Goal: Transaction & Acquisition: Purchase product/service

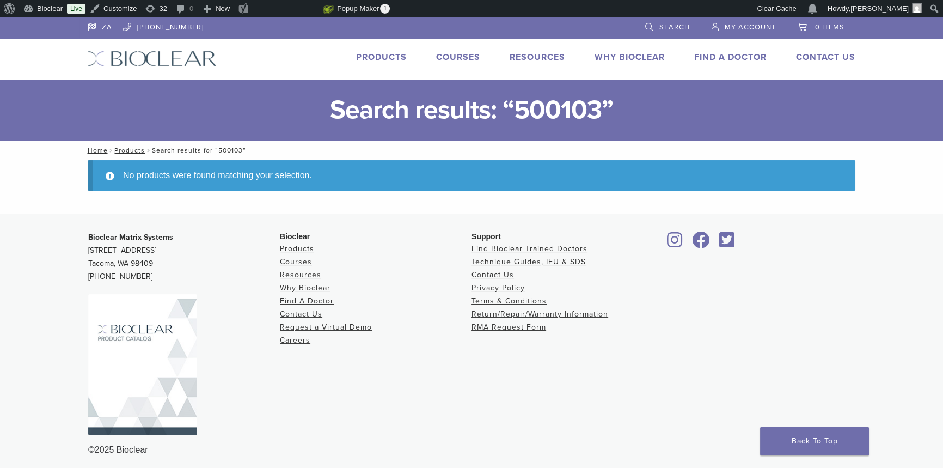
click at [392, 53] on link "Products" at bounding box center [381, 57] width 51 height 11
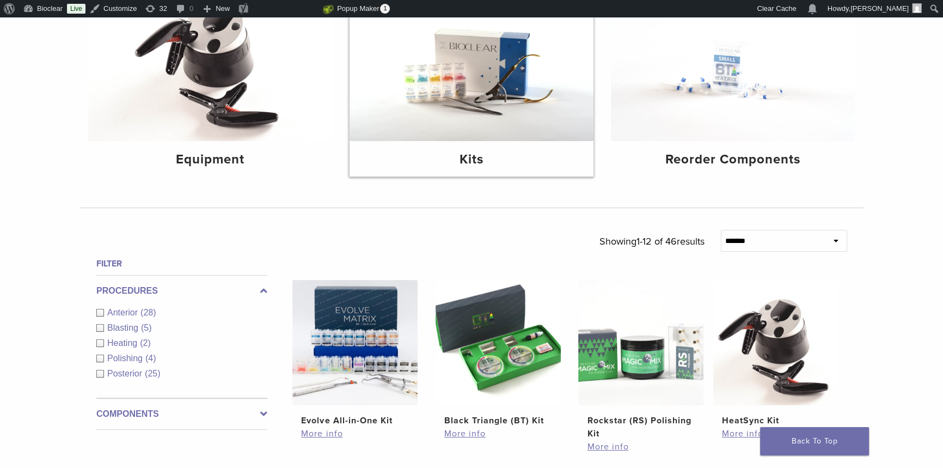
scroll to position [346, 0]
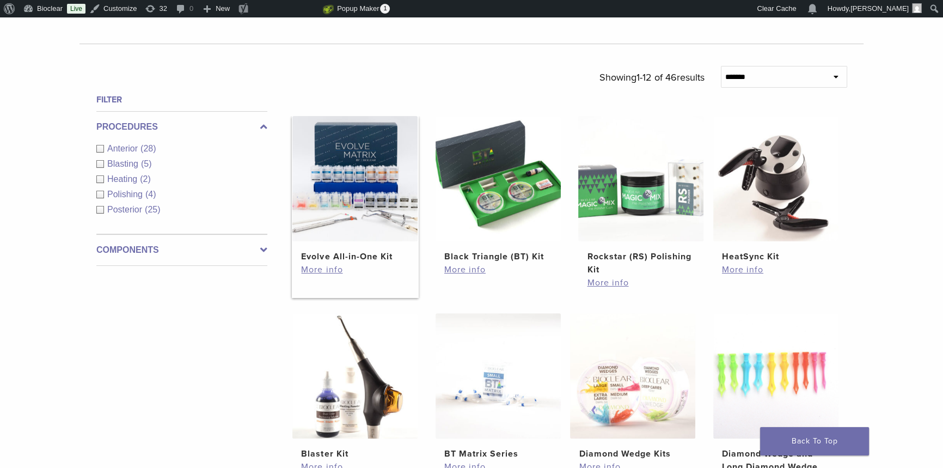
click at [390, 194] on img at bounding box center [354, 178] width 125 height 125
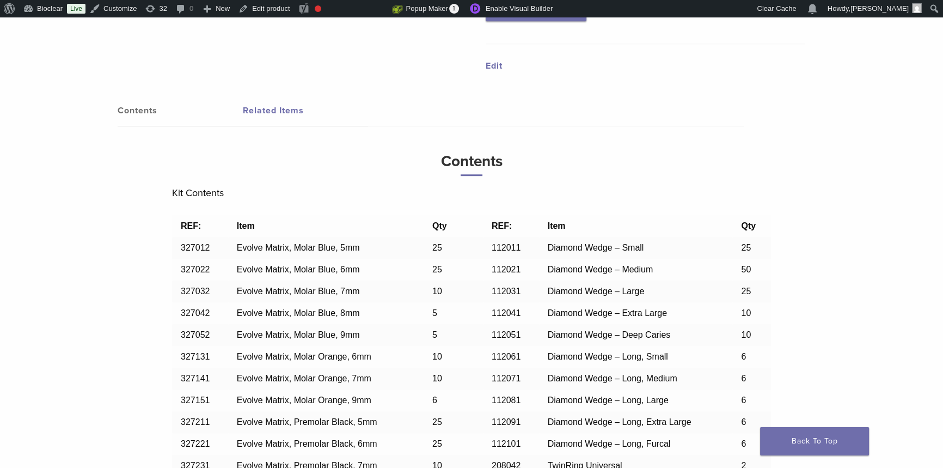
scroll to position [891, 0]
